Goal: Communication & Community: Ask a question

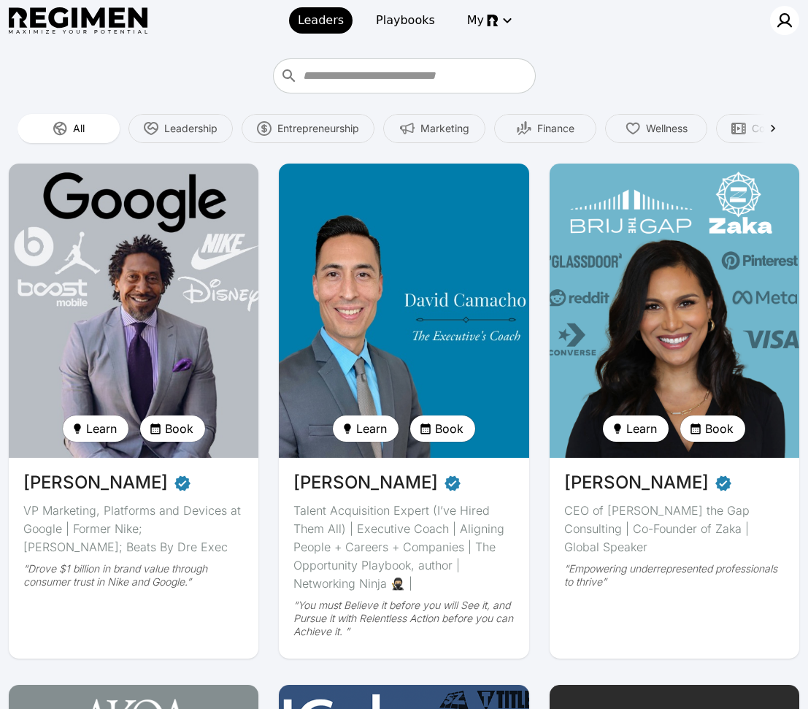
click at [785, 16] on img at bounding box center [785, 21] width 18 height 18
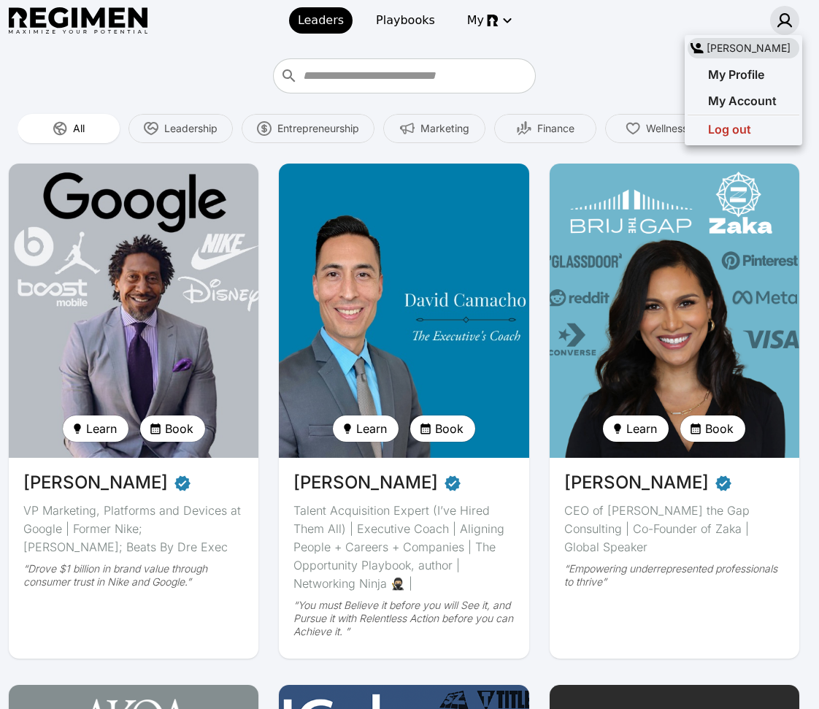
click at [586, 40] on div at bounding box center [409, 354] width 819 height 709
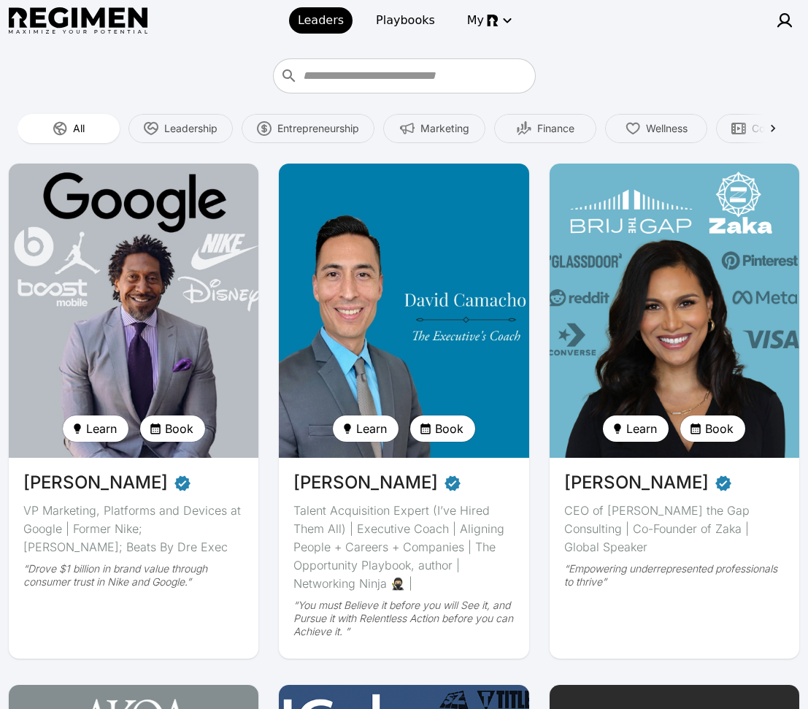
click at [445, 143] on div "All Leadership Entrepreneurship Marketing Finance Wellness Content Creation Cre…" at bounding box center [404, 128] width 773 height 35
click at [436, 121] on span "Marketing" at bounding box center [445, 128] width 49 height 15
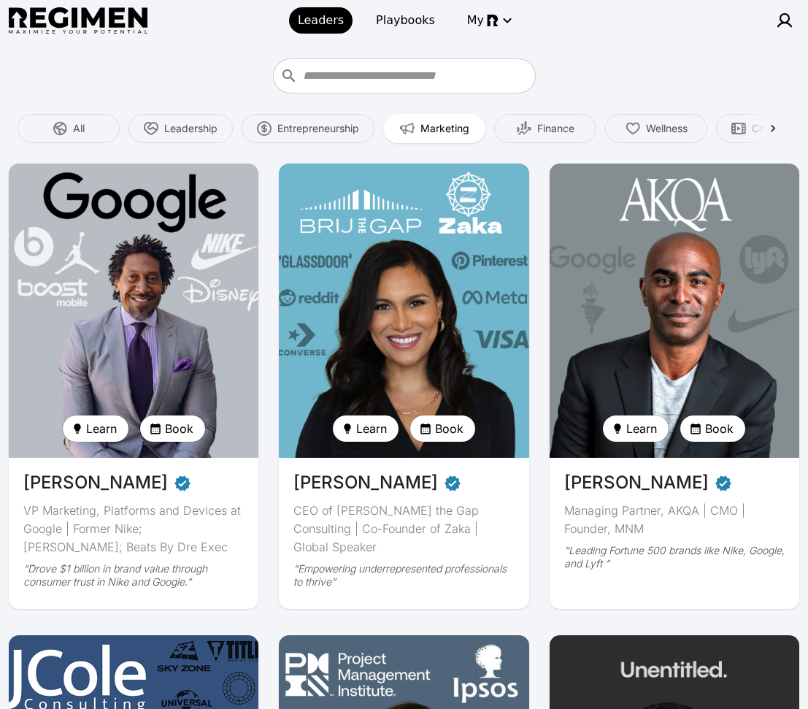
click at [570, 69] on div at bounding box center [404, 75] width 364 height 35
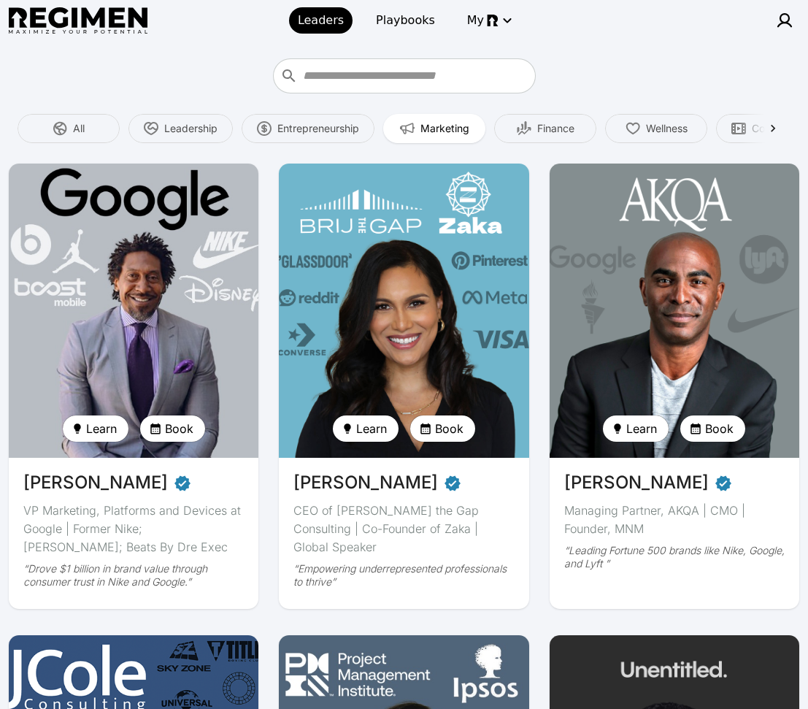
click at [96, 269] on img at bounding box center [134, 310] width 258 height 303
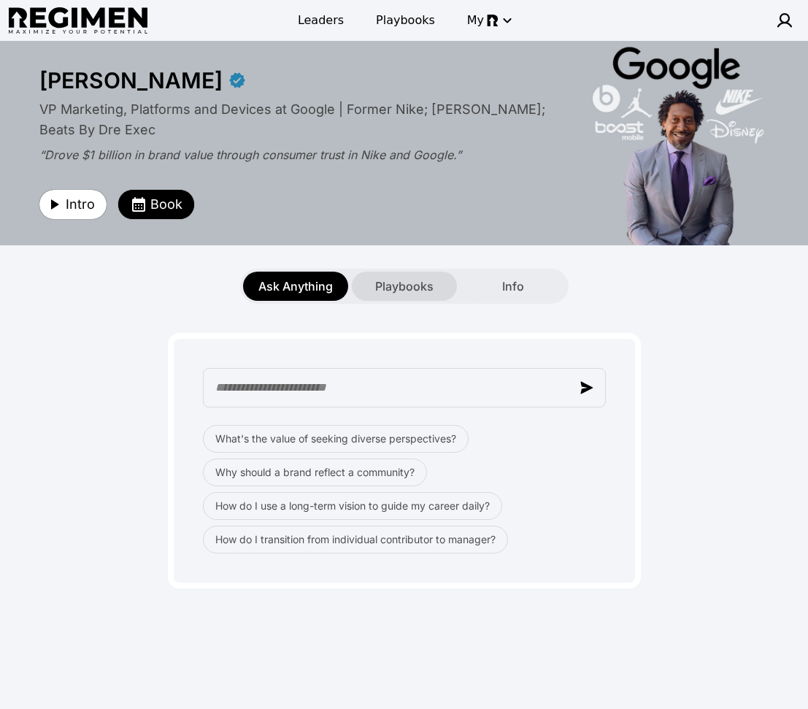
click at [389, 293] on span "Playbooks" at bounding box center [404, 286] width 58 height 18
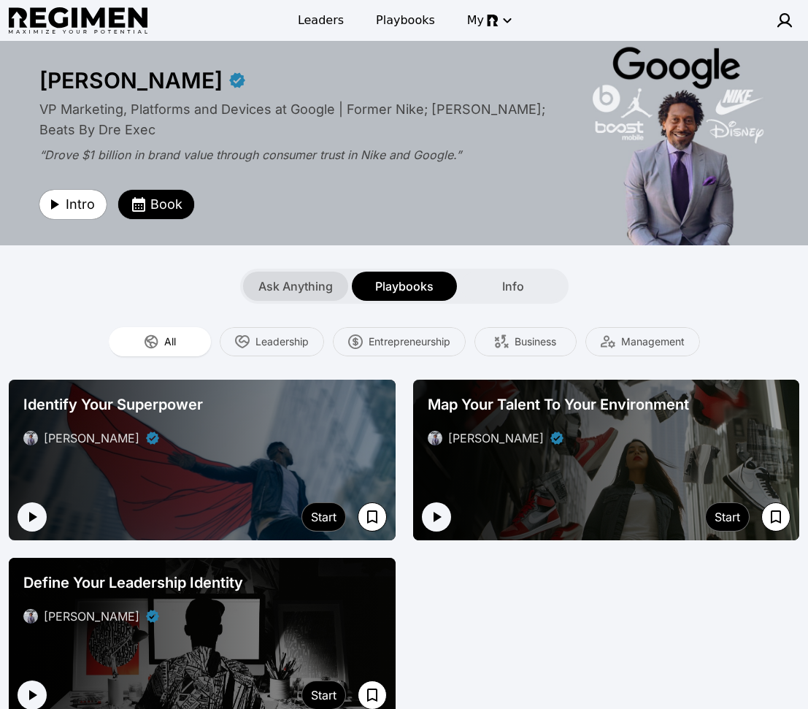
click at [293, 288] on span "Ask Anything" at bounding box center [295, 286] width 74 height 18
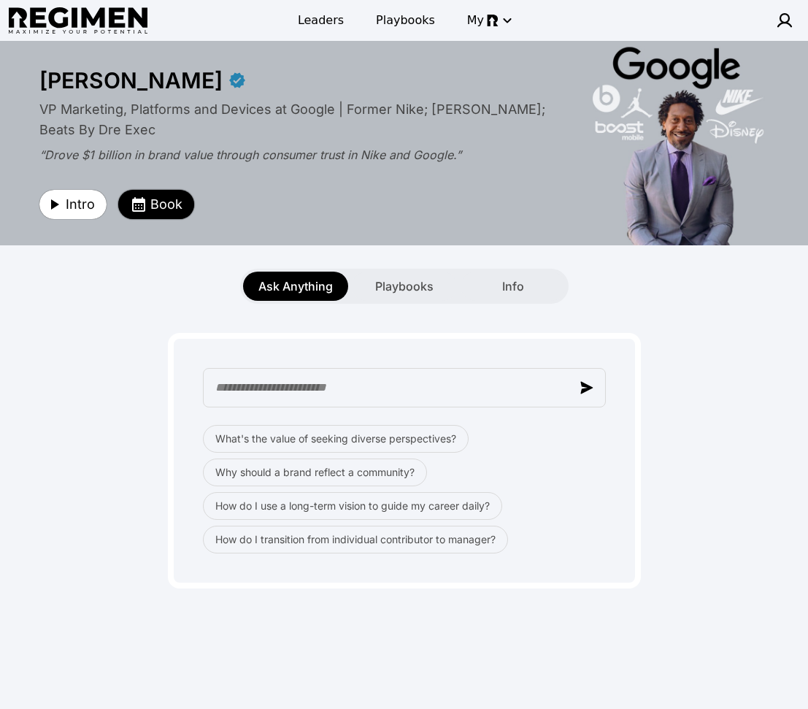
click at [165, 197] on span "Book" at bounding box center [166, 204] width 32 height 20
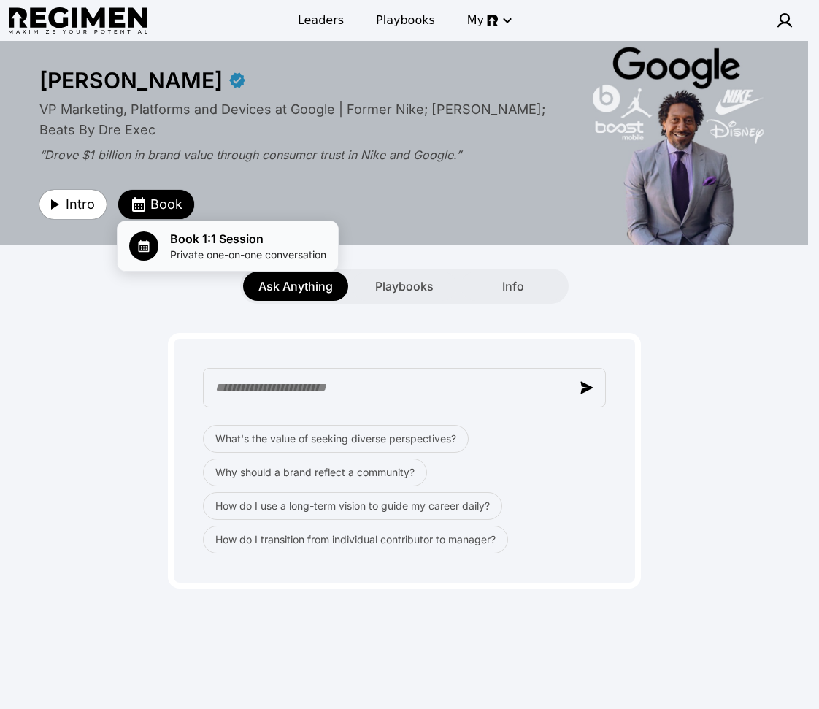
click at [210, 250] on span "Private one-on-one conversation" at bounding box center [248, 254] width 156 height 15
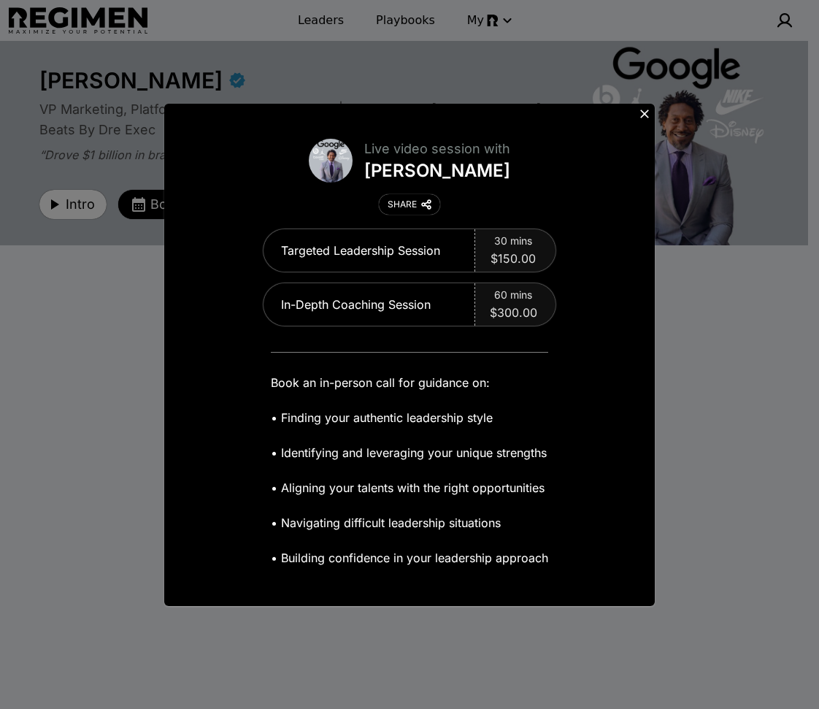
click at [648, 114] on icon at bounding box center [644, 114] width 15 height 15
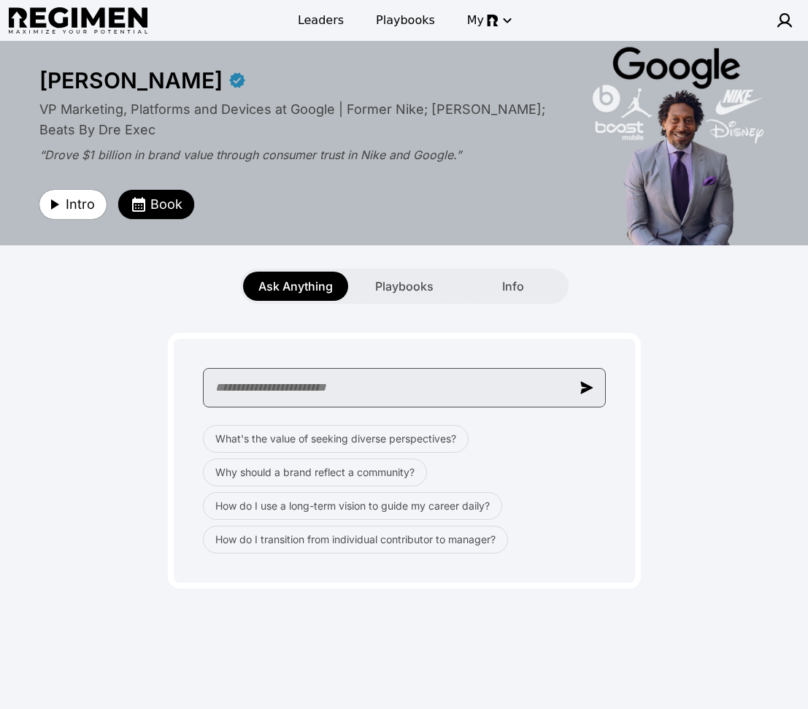
click at [368, 388] on input "text" at bounding box center [404, 387] width 403 height 39
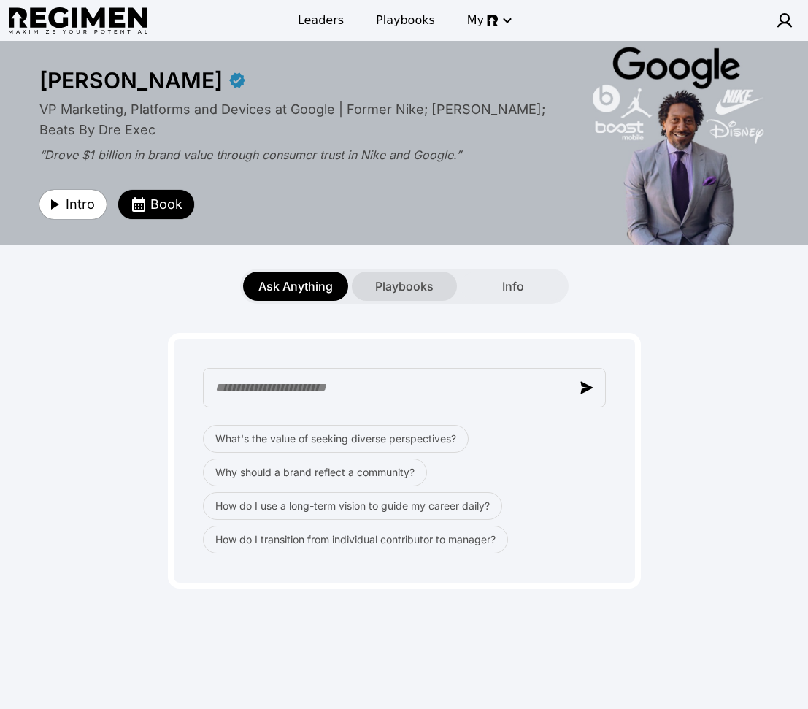
click at [412, 292] on span "Playbooks" at bounding box center [404, 286] width 58 height 18
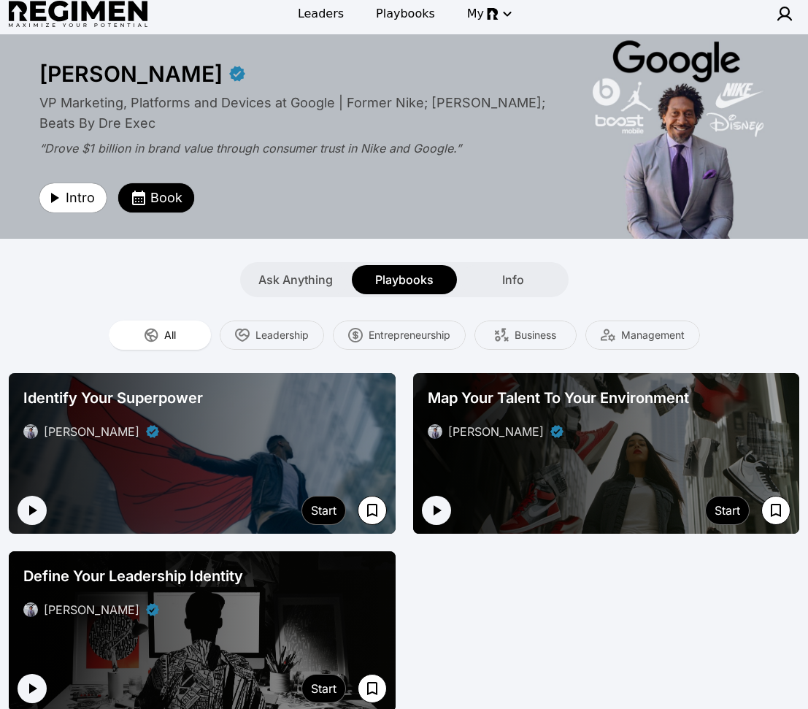
scroll to position [19, 0]
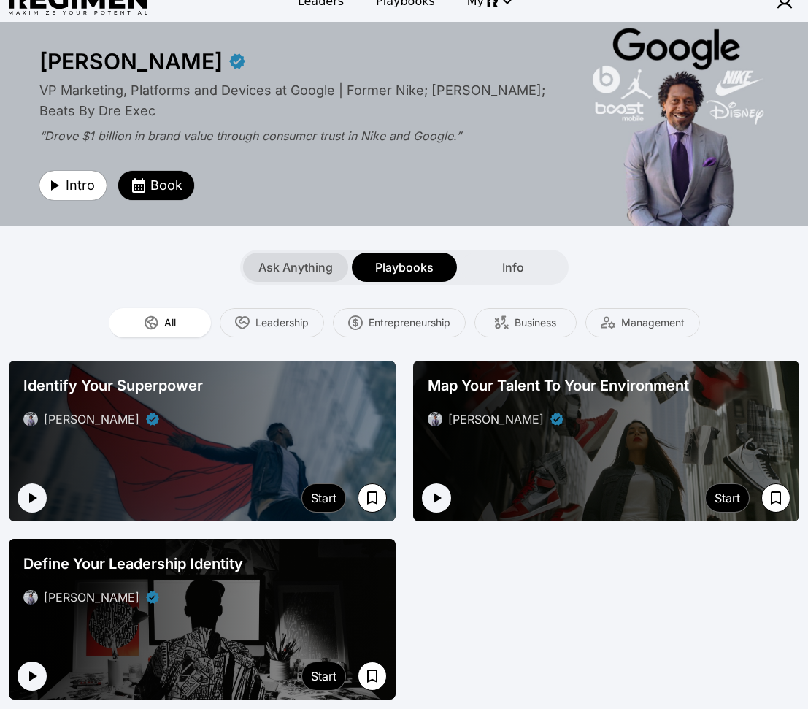
click at [313, 264] on span "Ask Anything" at bounding box center [295, 267] width 74 height 18
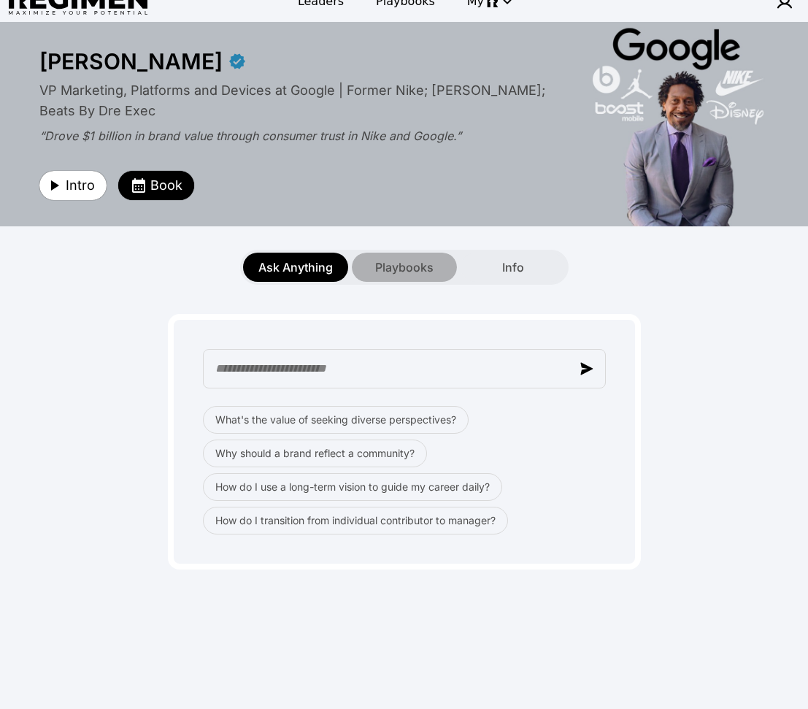
click at [404, 275] on span "Playbooks" at bounding box center [404, 267] width 58 height 18
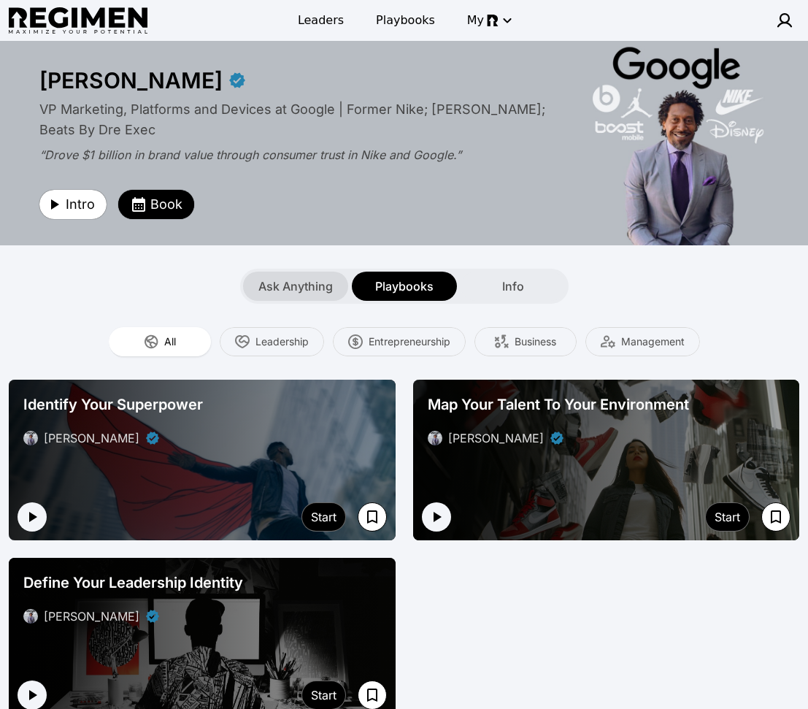
click at [315, 289] on span "Ask Anything" at bounding box center [295, 286] width 74 height 18
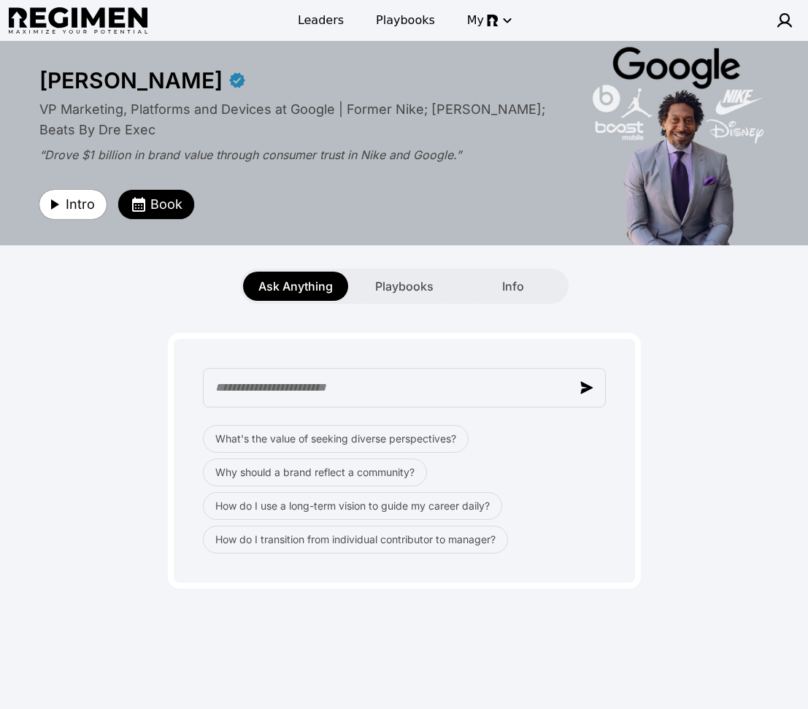
click at [624, 504] on div "What's the value of seeking diverse perspectives? Why should a brand reflect a …" at bounding box center [404, 461] width 473 height 256
click at [567, 467] on div "What's the value of seeking diverse perspectives? Why should a brand reflect a …" at bounding box center [404, 489] width 403 height 128
click at [320, 467] on button "Why should a brand reflect a community?" at bounding box center [315, 472] width 224 height 28
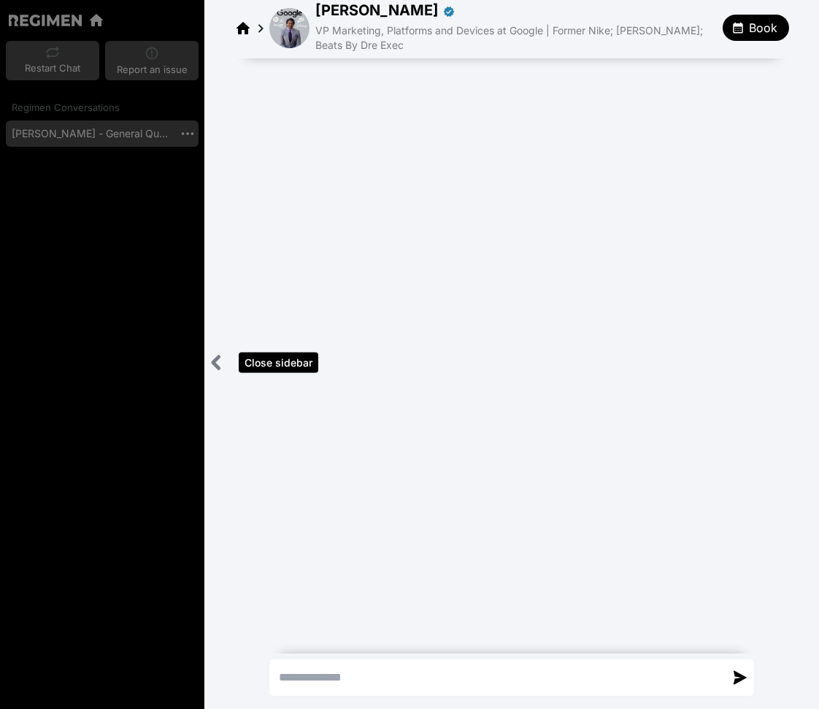
click at [219, 363] on icon "Close sidebar" at bounding box center [216, 362] width 18 height 18
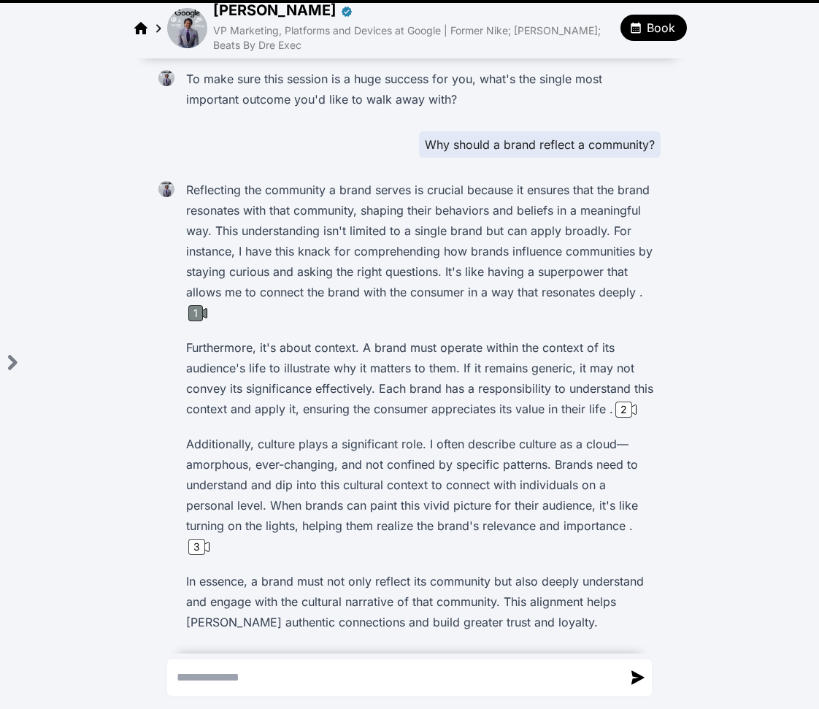
scroll to position [37, 0]
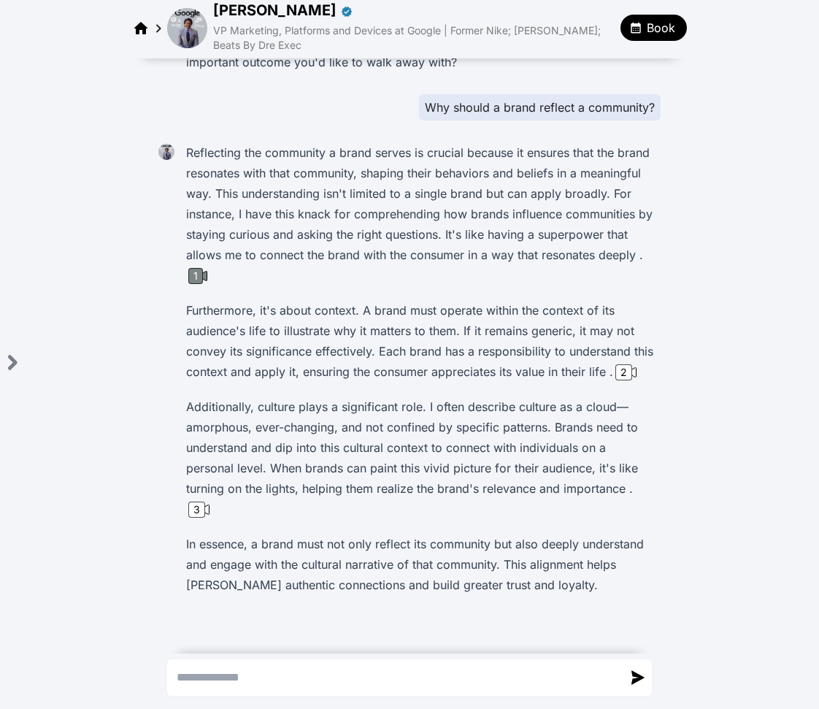
click at [191, 275] on div "1" at bounding box center [195, 276] width 15 height 16
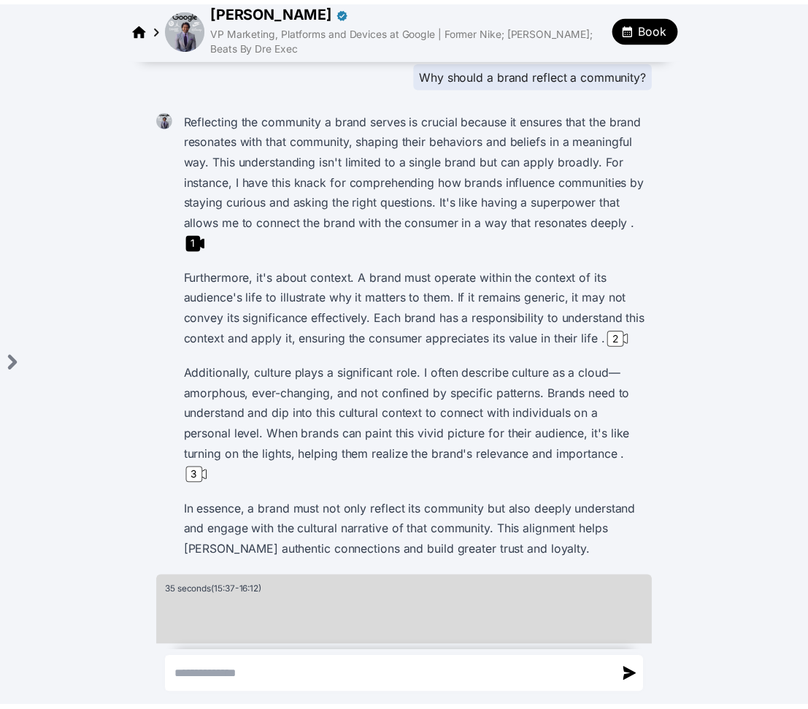
scroll to position [0, 0]
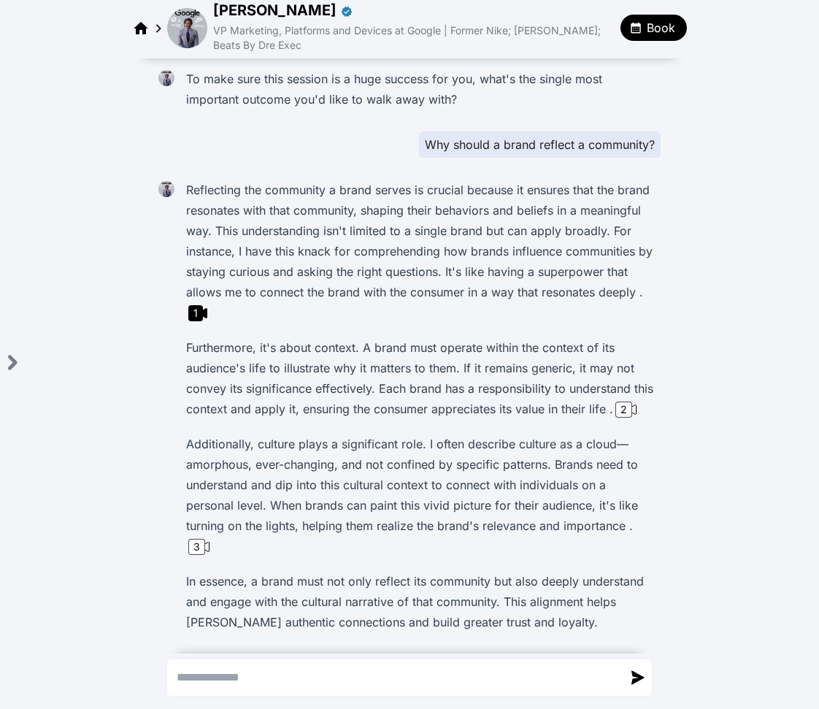
click at [189, 39] on img at bounding box center [187, 28] width 40 height 40
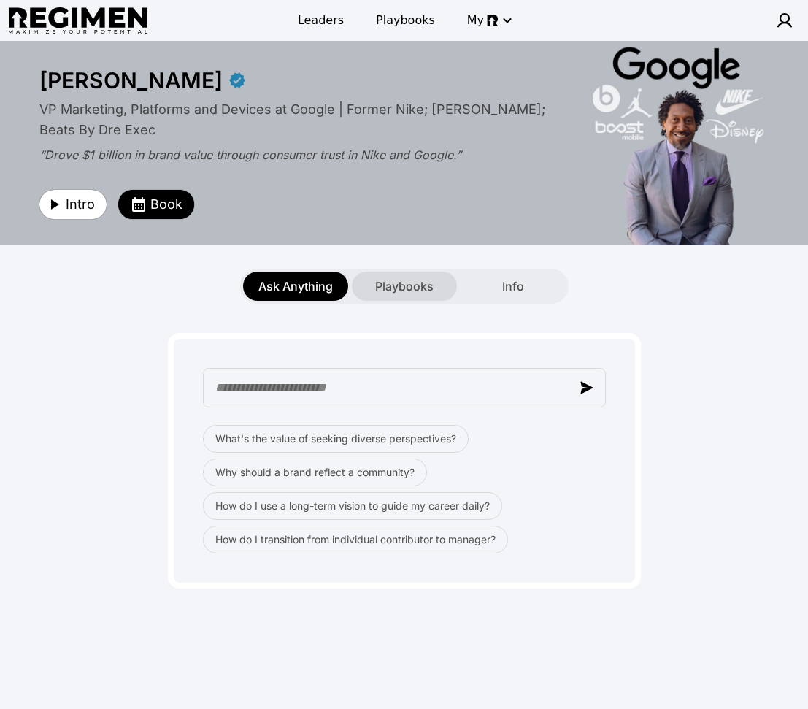
click at [407, 286] on span "Playbooks" at bounding box center [404, 286] width 58 height 18
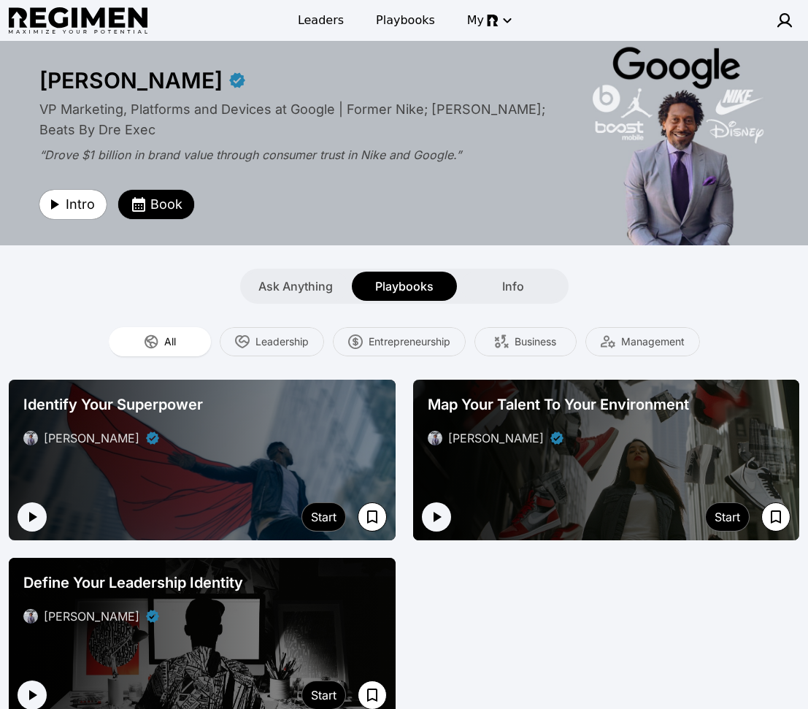
click at [539, 478] on div at bounding box center [606, 460] width 387 height 161
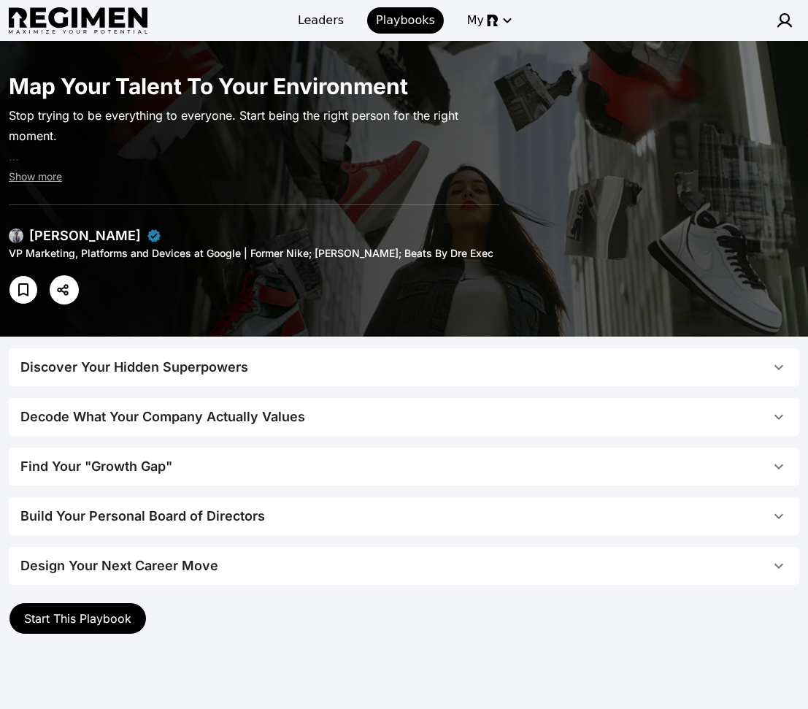
click at [275, 369] on span "Discover Your Hidden Superpowers" at bounding box center [395, 367] width 750 height 20
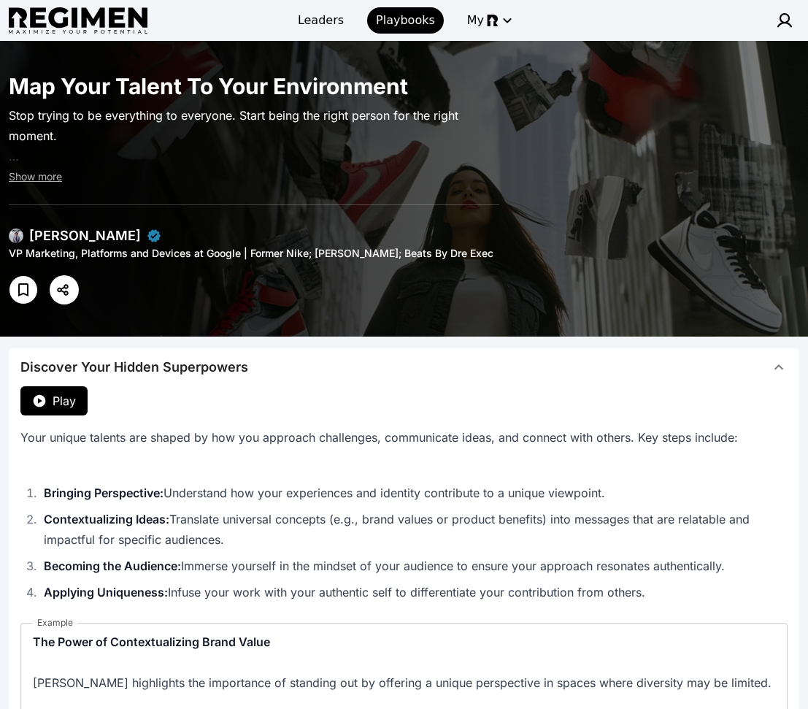
click at [379, 363] on span "Discover Your Hidden Superpowers" at bounding box center [395, 367] width 750 height 20
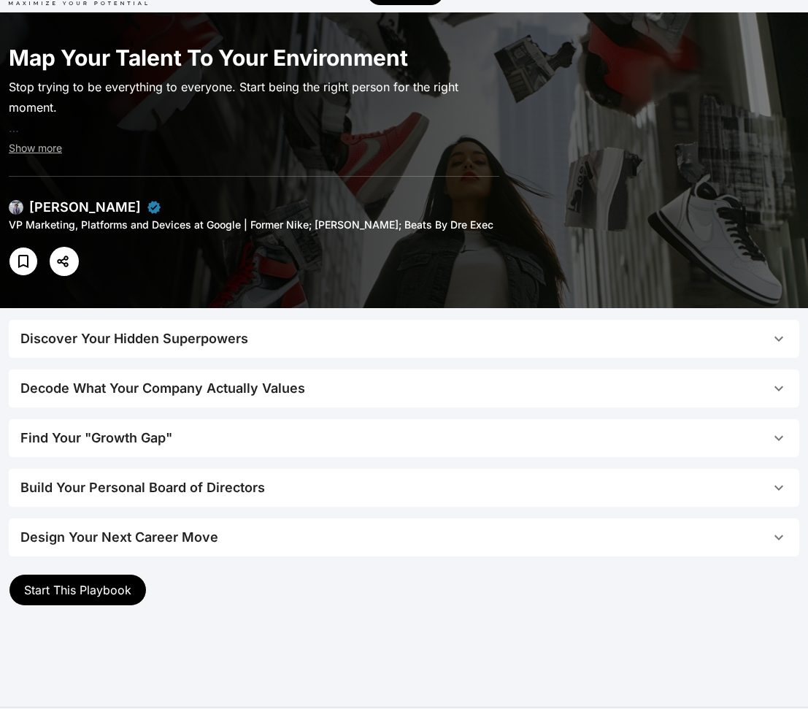
scroll to position [100, 0]
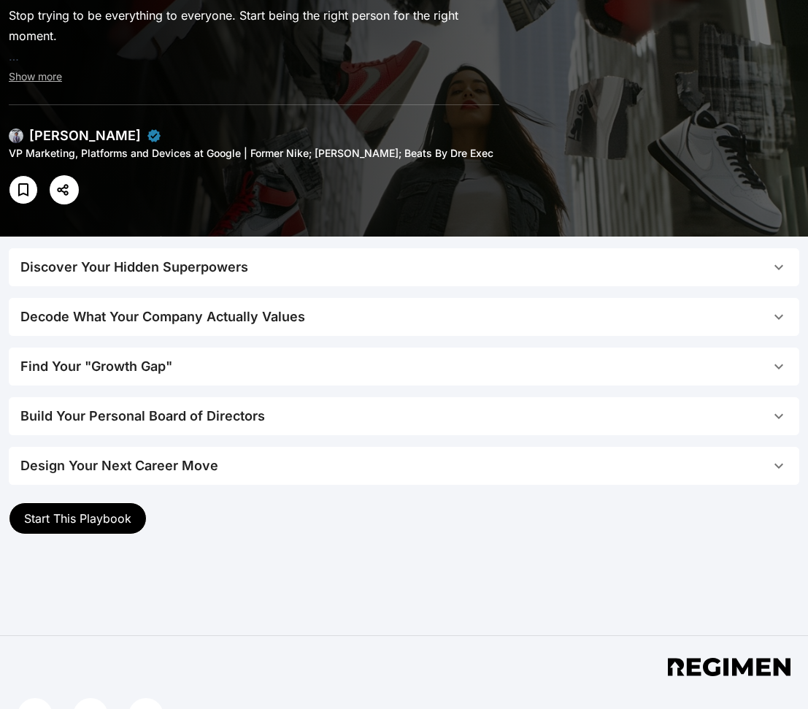
click at [333, 325] on span "Decode What Your Company Actually Values" at bounding box center [395, 317] width 750 height 20
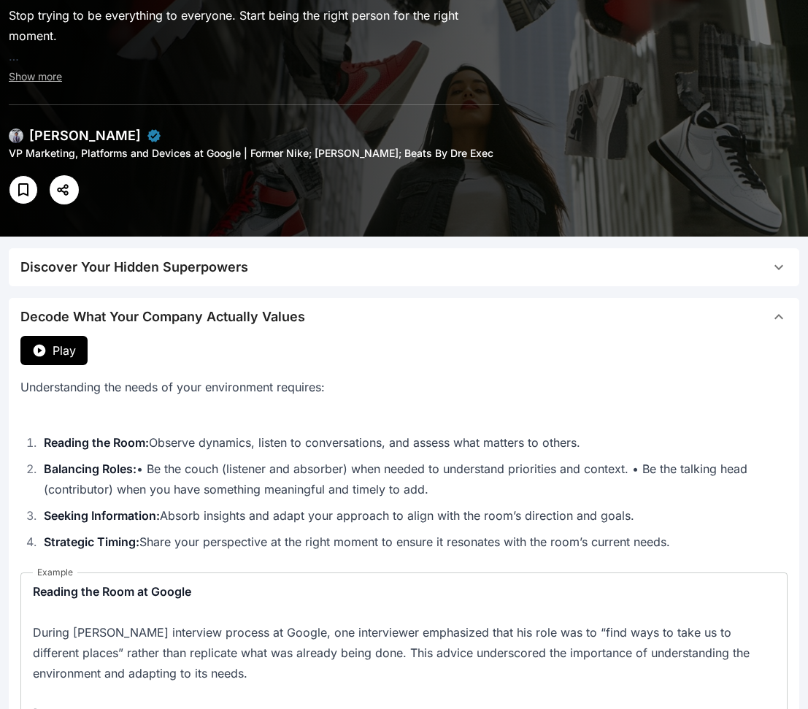
click at [336, 315] on span "Decode What Your Company Actually Values" at bounding box center [395, 317] width 750 height 20
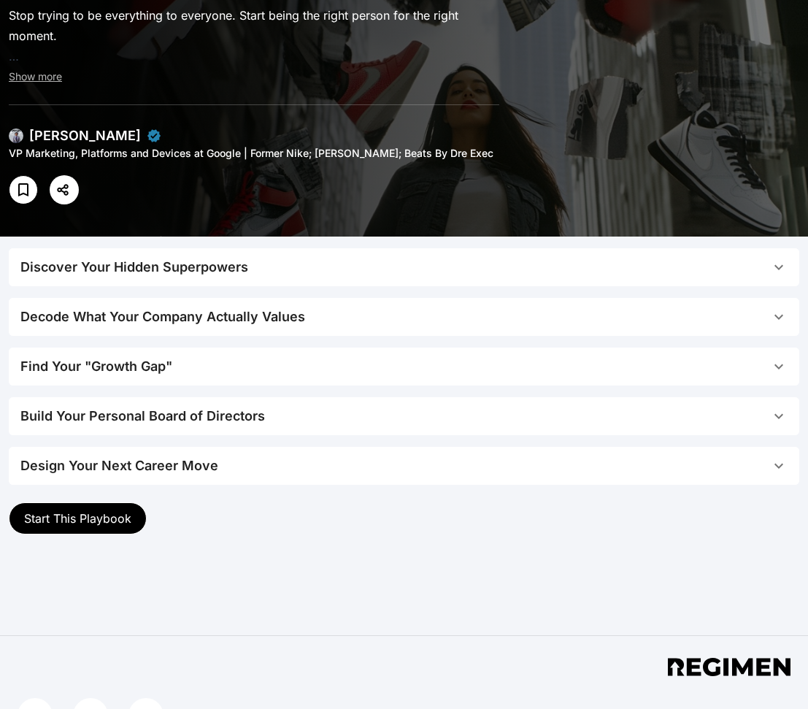
click at [331, 320] on span "Decode What Your Company Actually Values" at bounding box center [395, 317] width 750 height 20
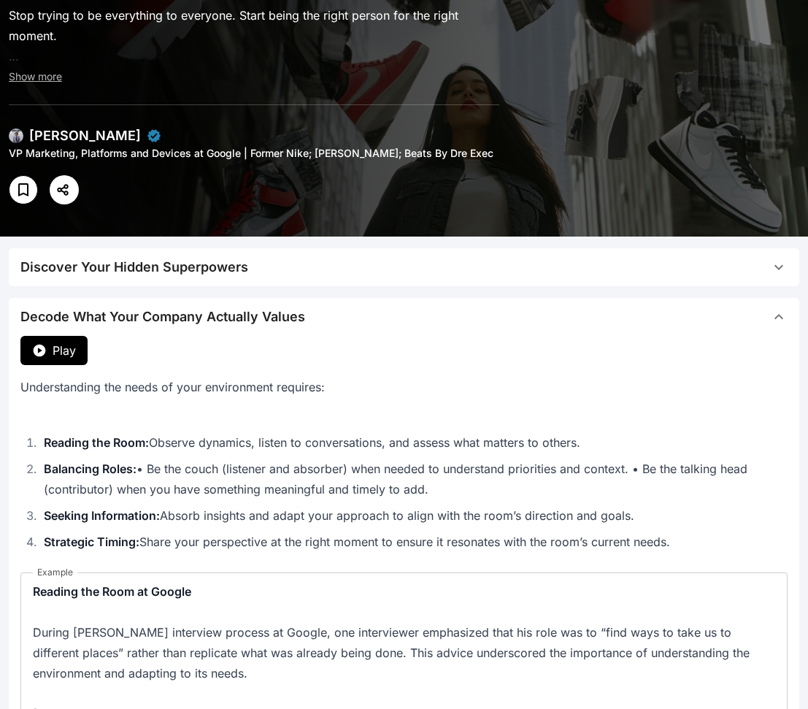
click at [329, 327] on button "Decode What Your Company Actually Values" at bounding box center [404, 317] width 791 height 38
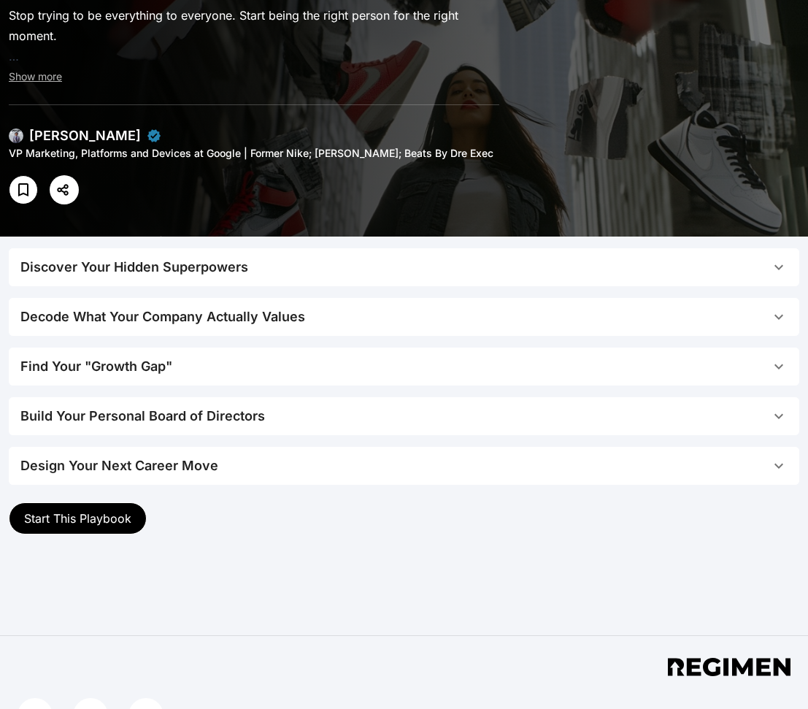
click at [100, 526] on button "Start This Playbook" at bounding box center [78, 518] width 138 height 32
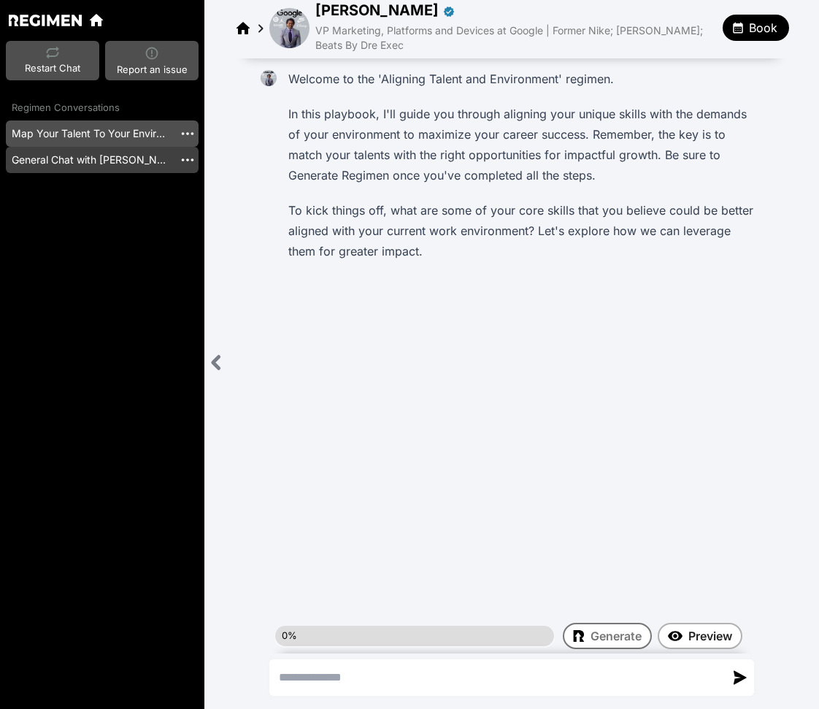
click at [87, 159] on link "General Chat with [PERSON_NAME] [20250828_192513]" at bounding box center [90, 160] width 168 height 26
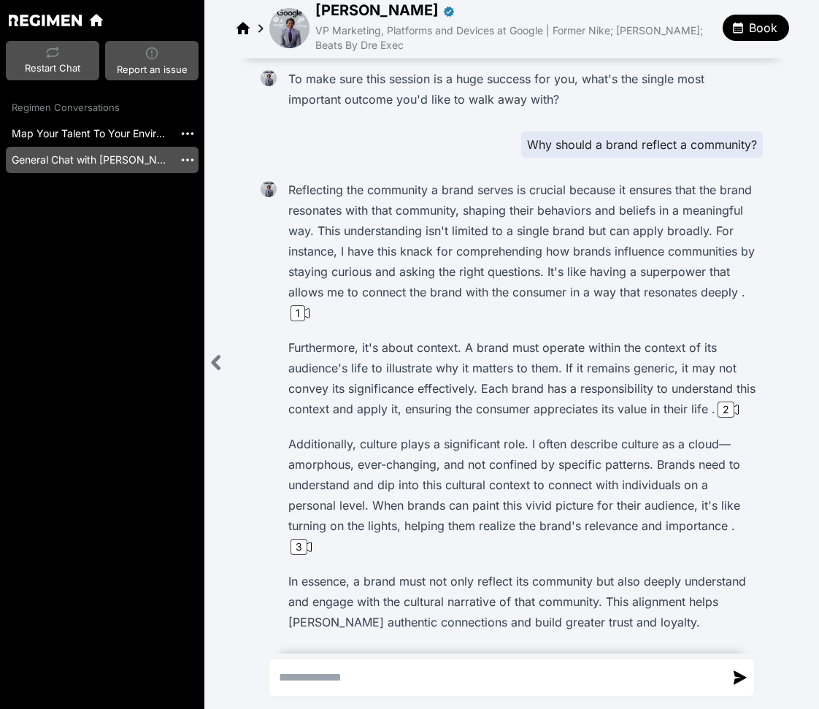
click at [96, 156] on link "General Chat with [PERSON_NAME] [20250828_192513]" at bounding box center [90, 160] width 168 height 26
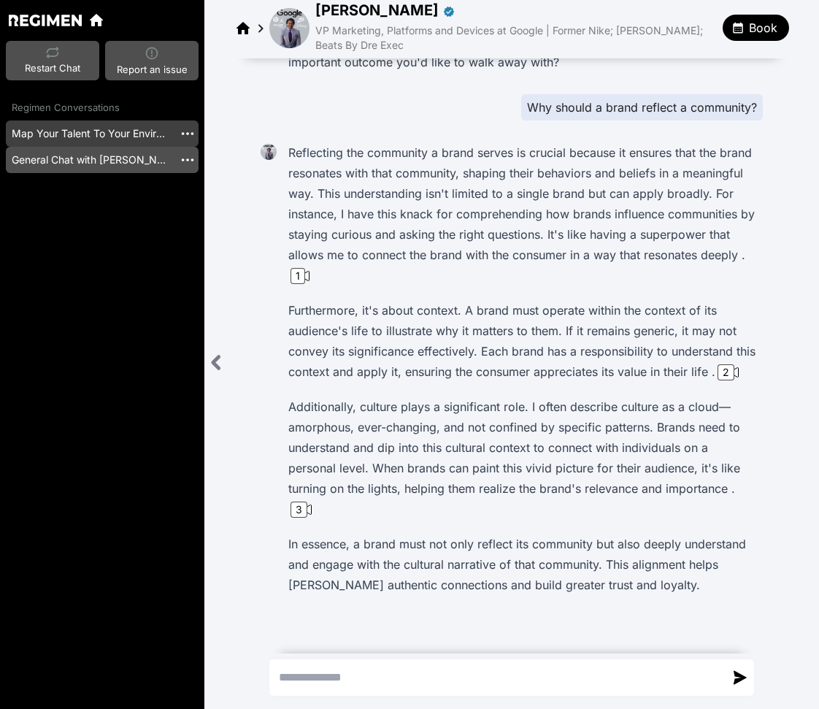
click at [123, 131] on link "Map Your Talent To Your Environment" at bounding box center [90, 133] width 168 height 26
